Goal: Find specific page/section: Locate a particular part of the current website

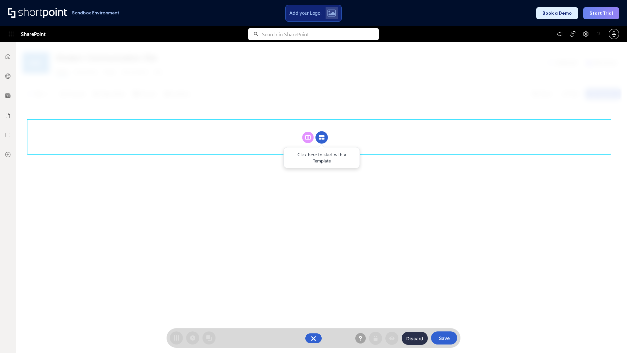
click at [322, 137] on circle at bounding box center [321, 137] width 12 height 12
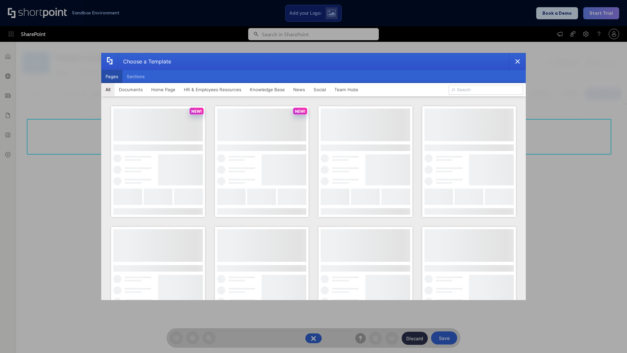
click at [112, 76] on button "Pages" at bounding box center [111, 76] width 21 height 13
type input "Together"
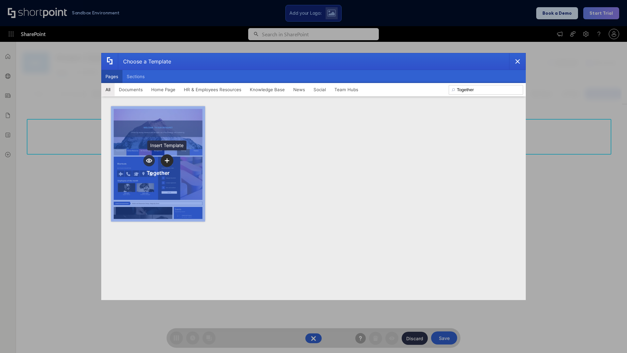
click at [167, 160] on icon "template selector" at bounding box center [167, 160] width 5 height 5
